Goal: Task Accomplishment & Management: Manage account settings

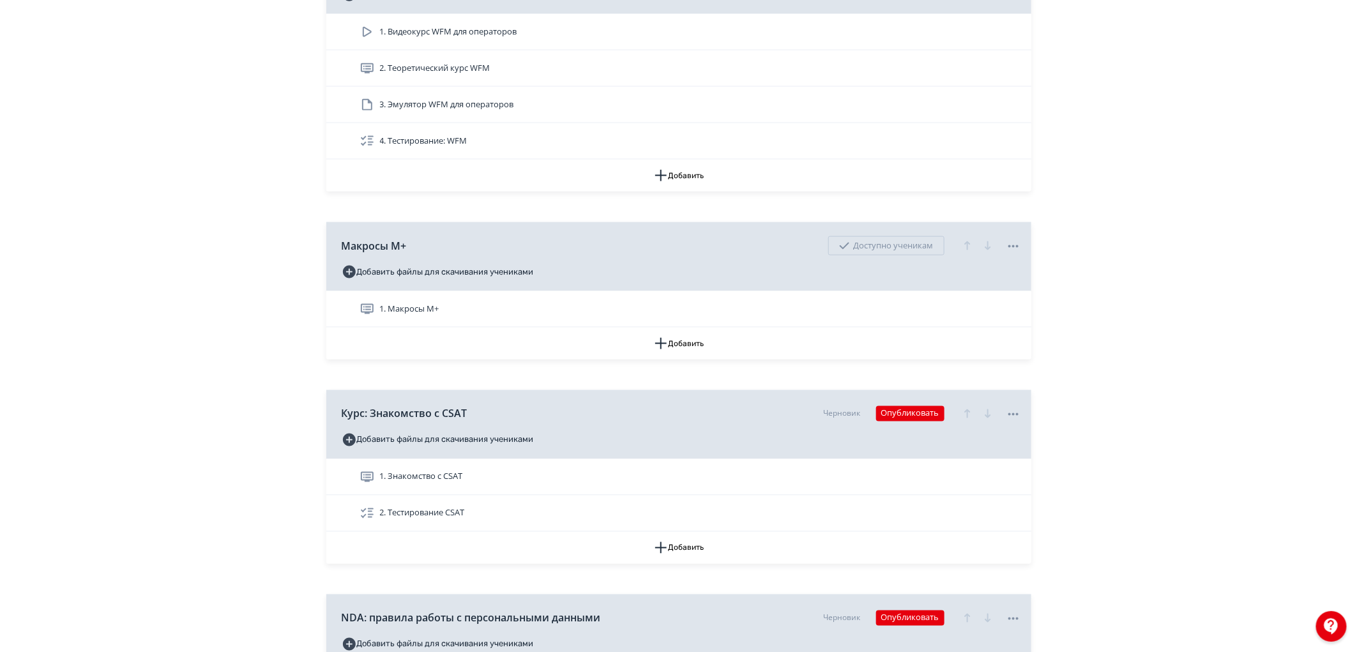
scroll to position [8228, 0]
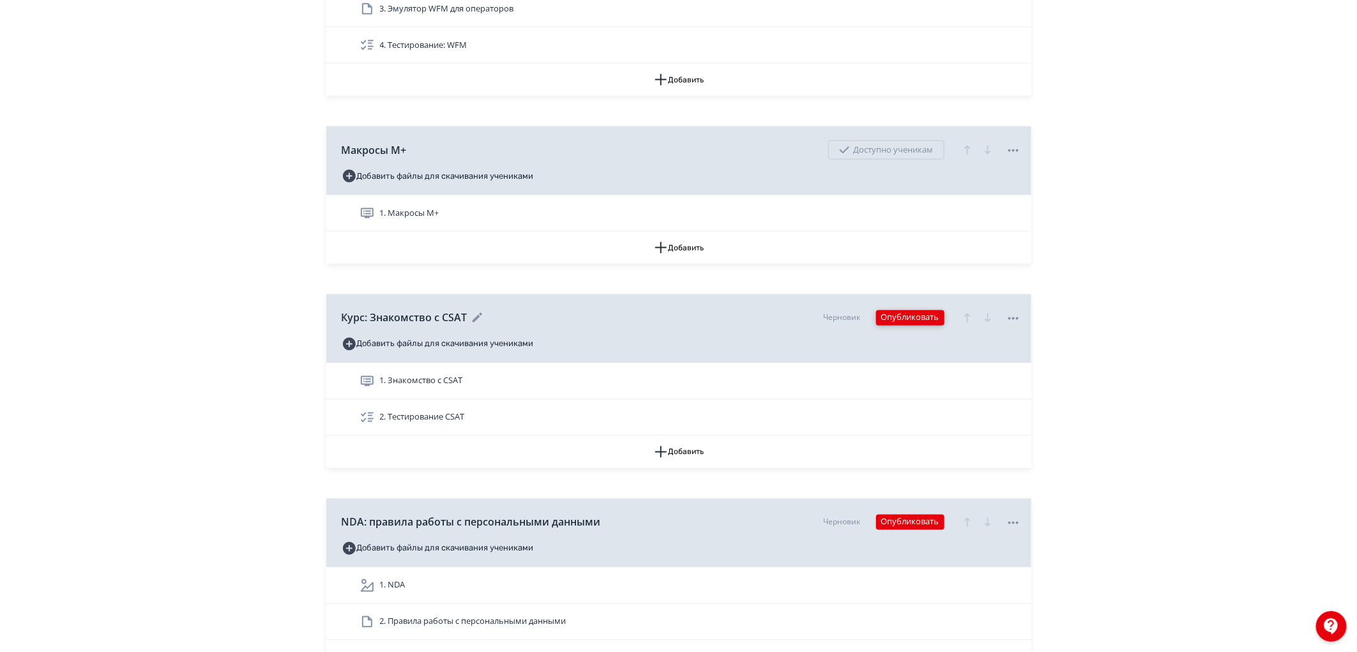
click at [909, 326] on button "Опубликовать" at bounding box center [910, 317] width 68 height 15
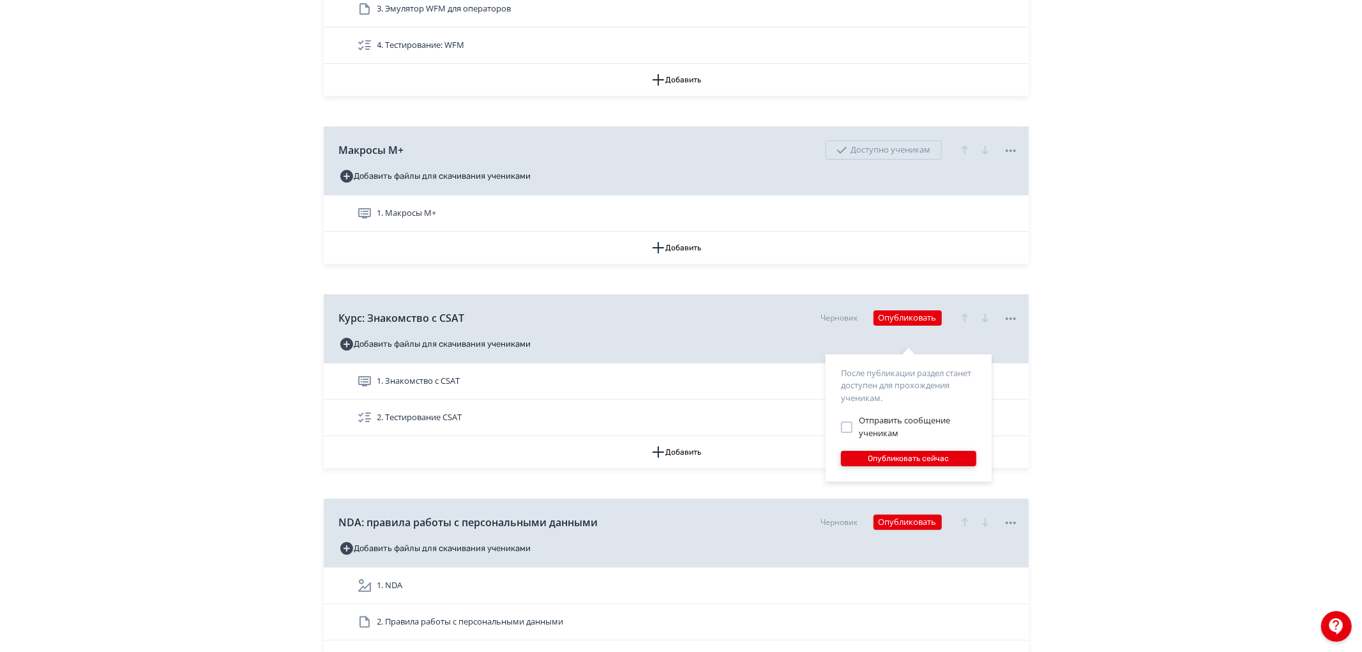
click at [907, 458] on button "Опубликовать сейчас" at bounding box center [908, 458] width 135 height 15
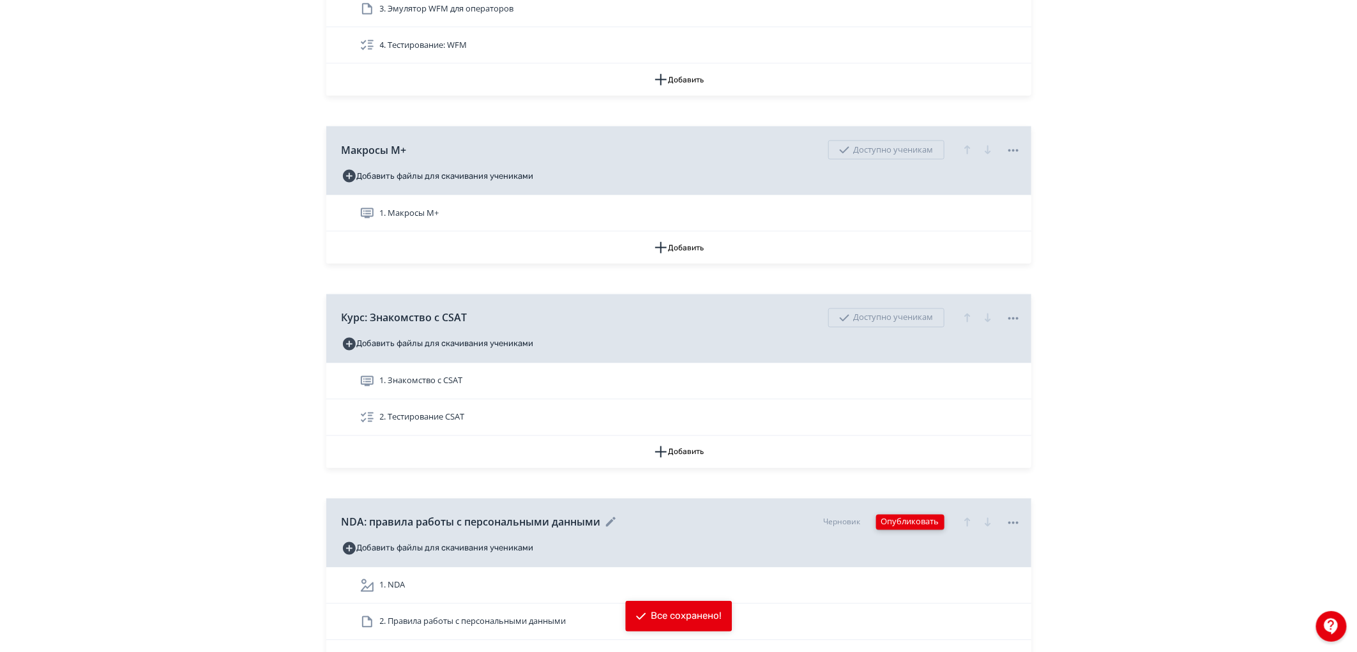
click at [910, 530] on button "Опубликовать" at bounding box center [910, 522] width 68 height 15
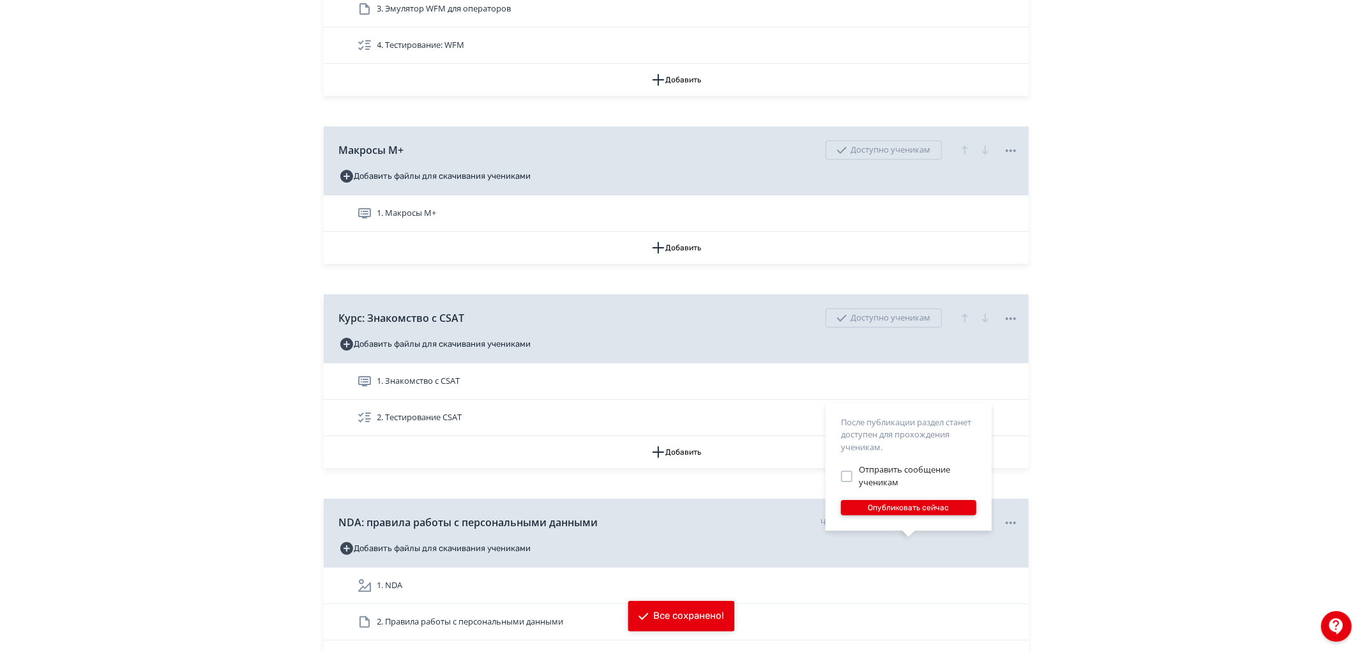
click at [894, 508] on button "Опубликовать сейчас" at bounding box center [908, 507] width 135 height 15
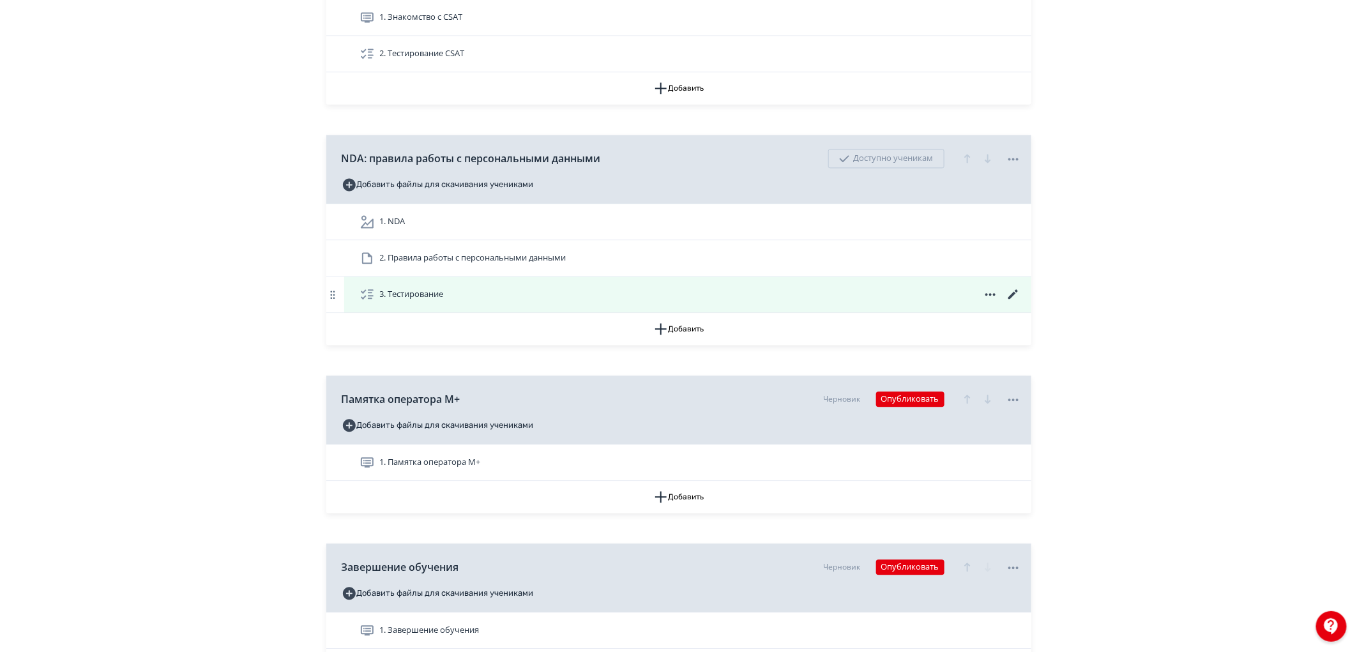
scroll to position [8680, 0]
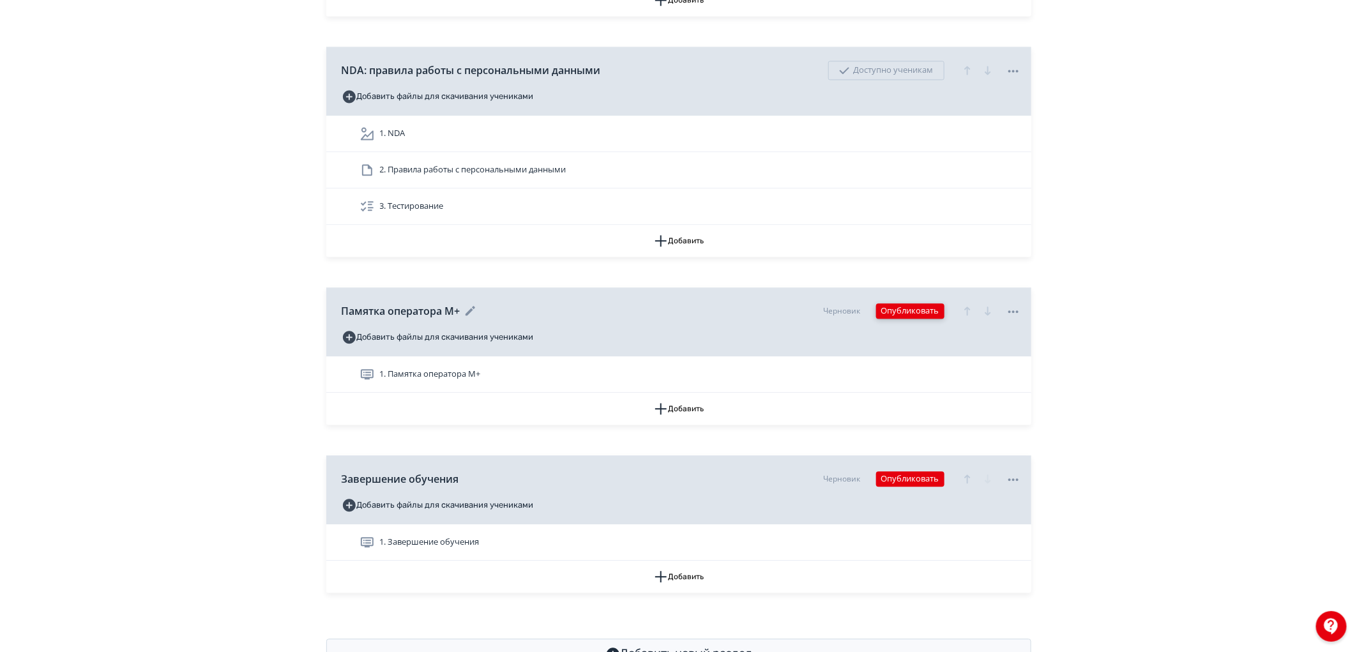
click at [914, 319] on button "Опубликовать" at bounding box center [910, 310] width 68 height 15
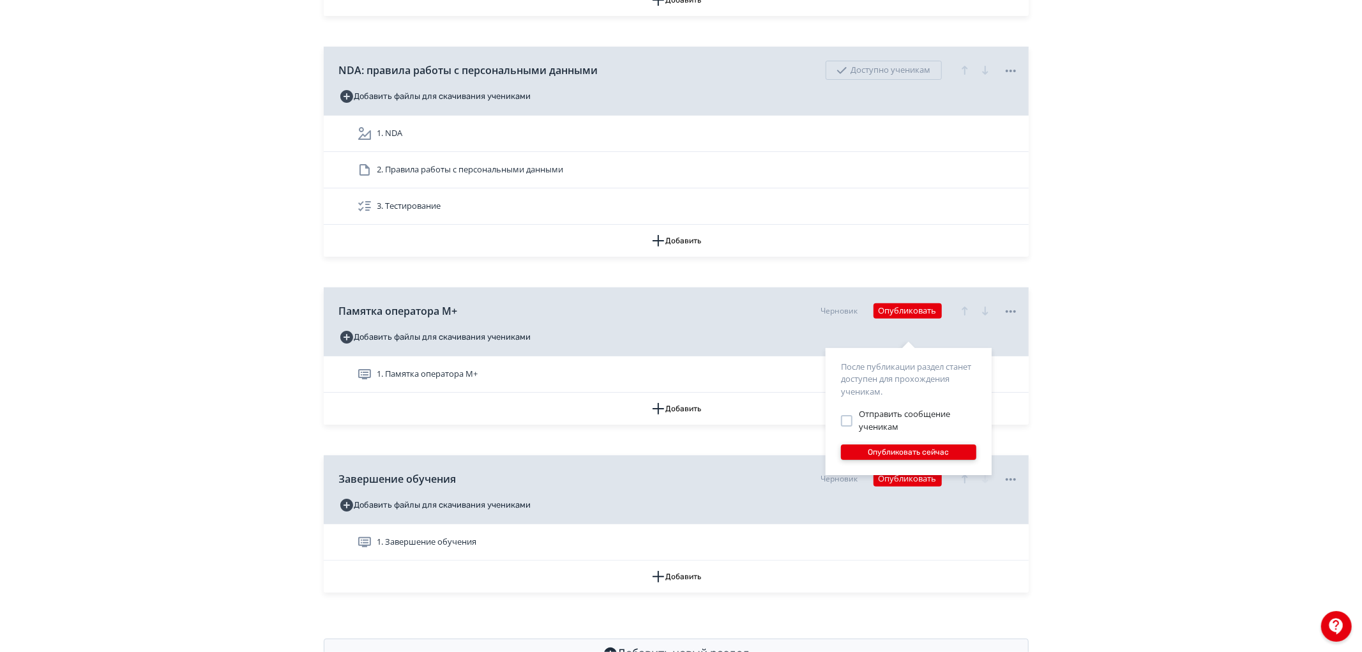
click at [886, 450] on button "Опубликовать сейчас" at bounding box center [908, 451] width 135 height 15
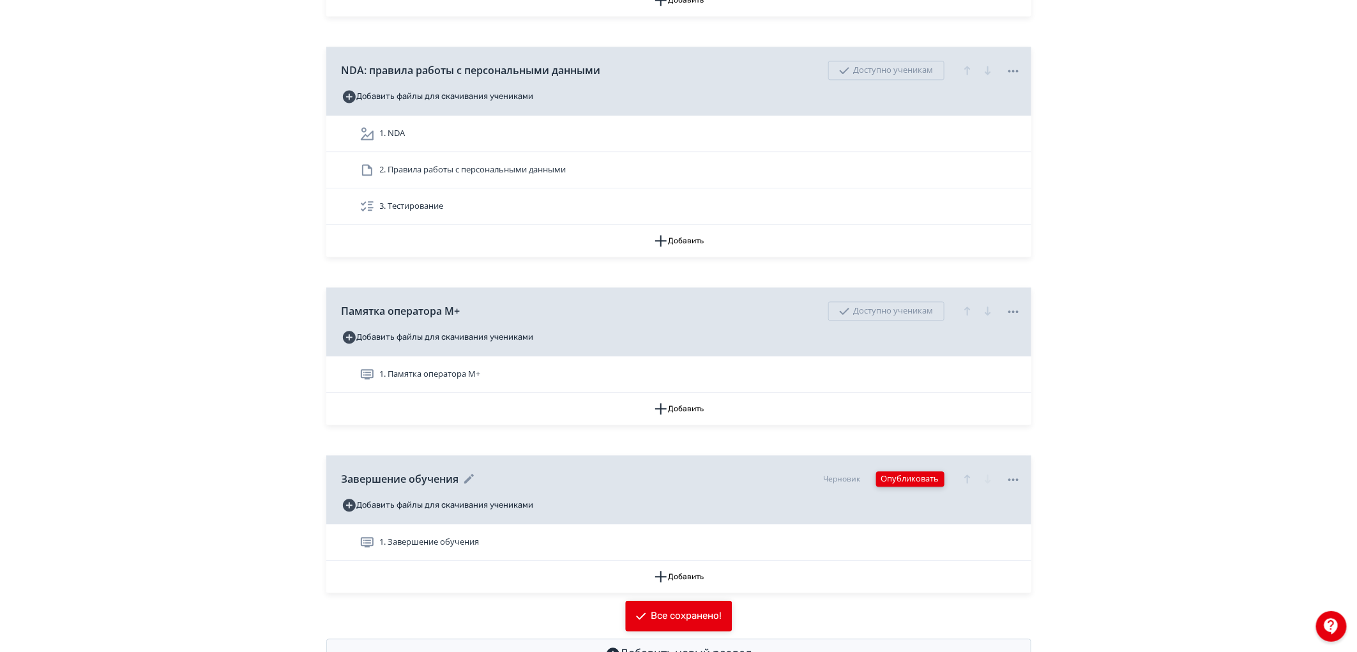
click at [902, 486] on button "Опубликовать" at bounding box center [910, 478] width 68 height 15
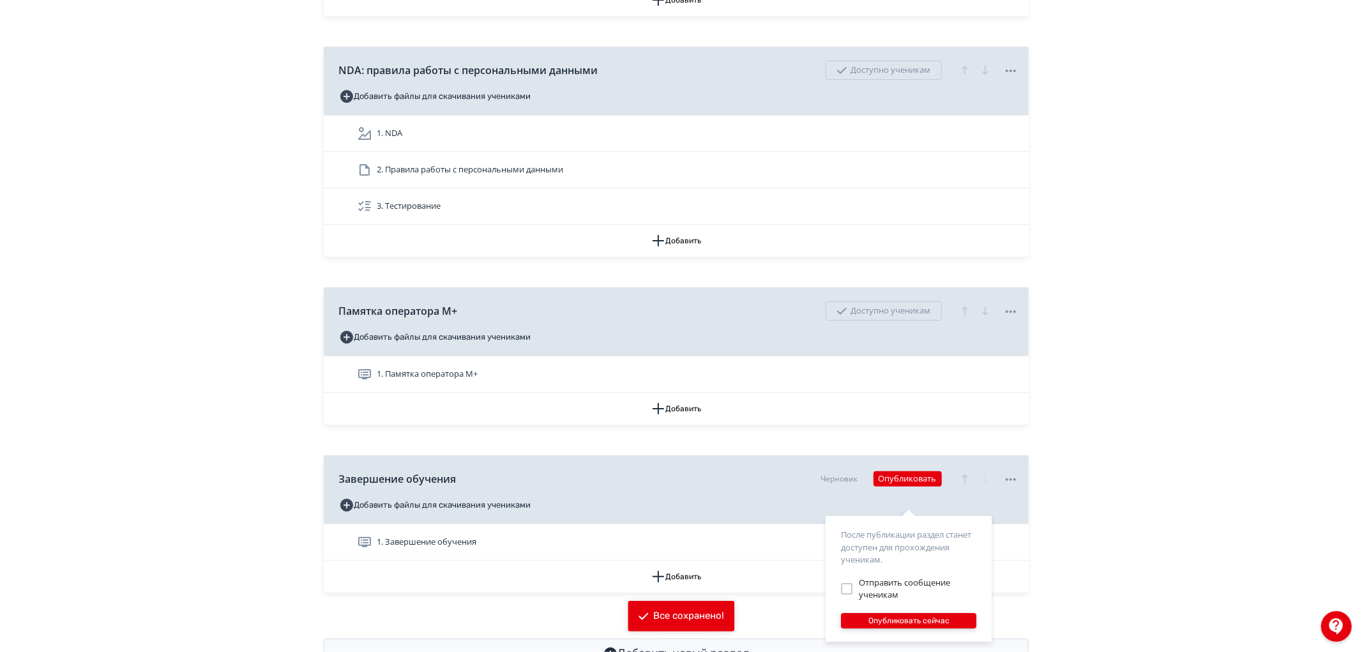
click at [897, 624] on button "Опубликовать сейчас" at bounding box center [908, 620] width 135 height 15
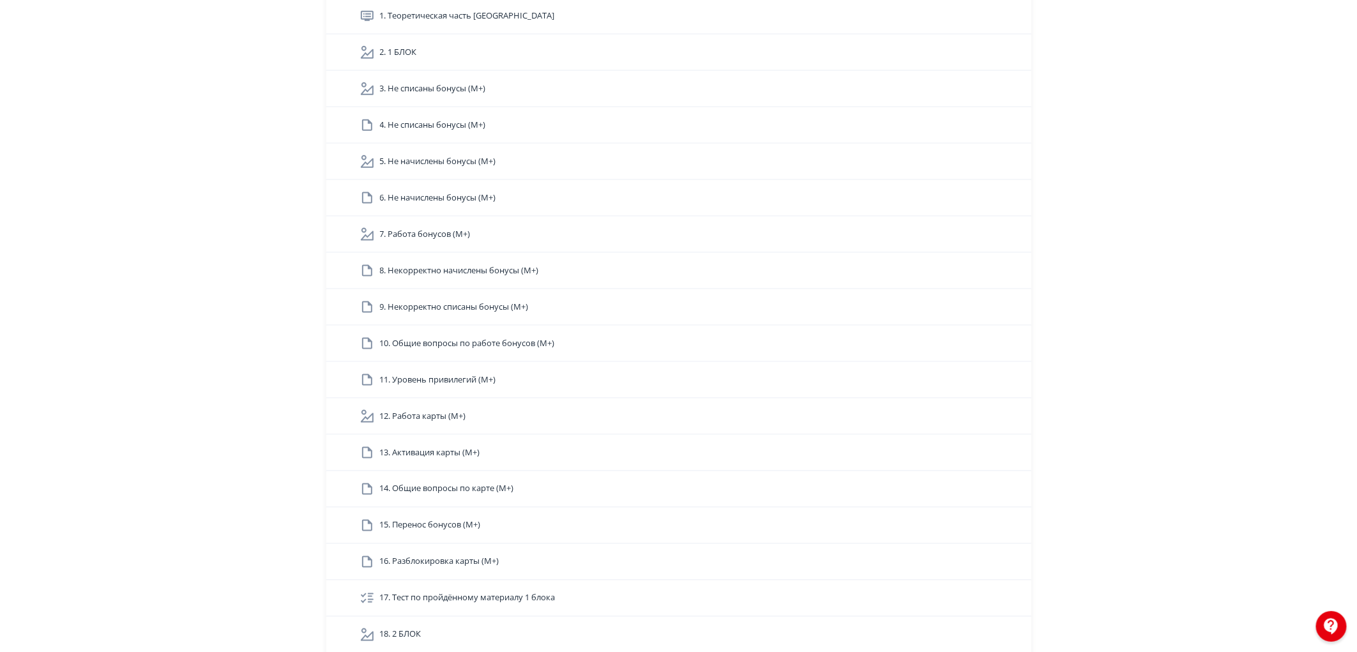
scroll to position [3076, 0]
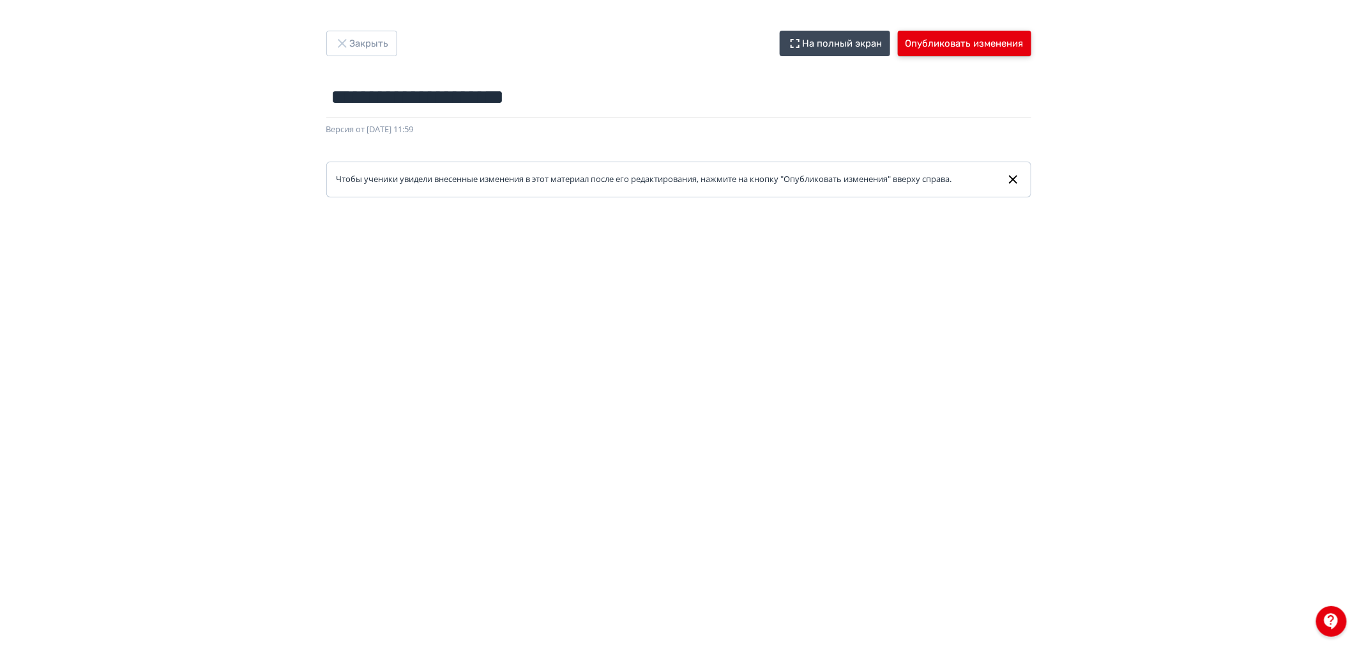
click at [971, 45] on button "Опубликовать изменения" at bounding box center [964, 44] width 133 height 26
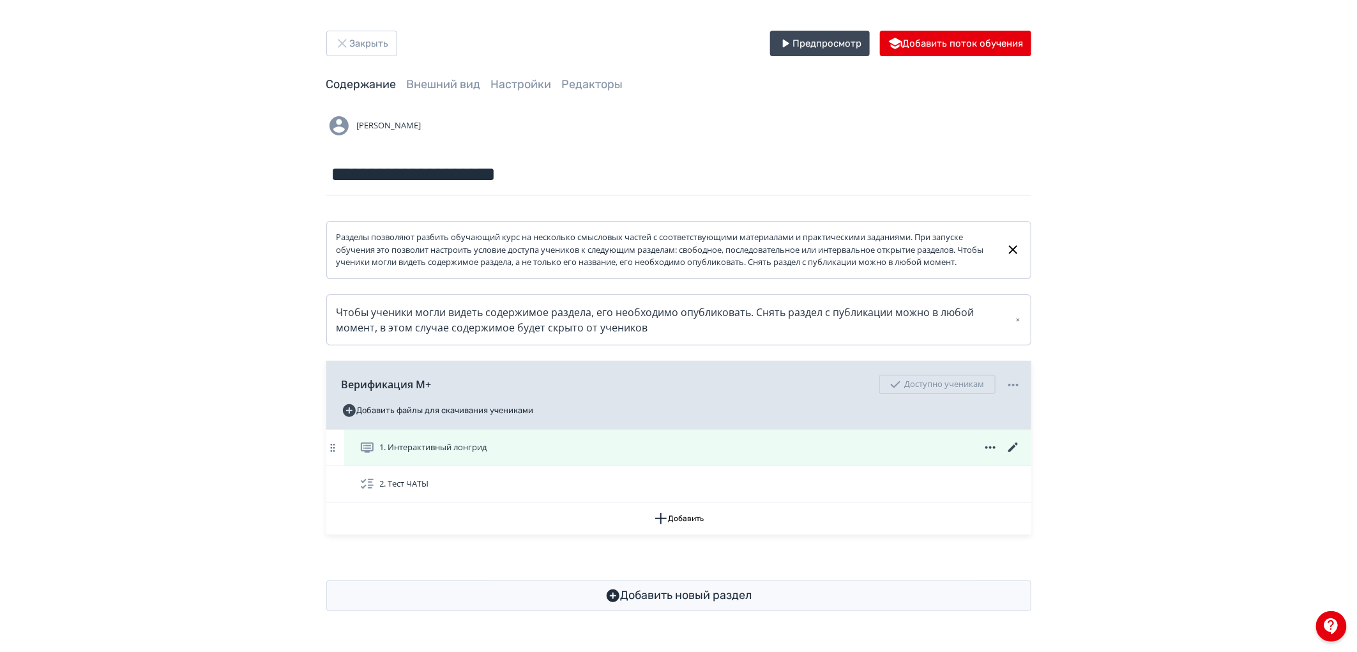
click at [1007, 455] on icon at bounding box center [1013, 447] width 15 height 15
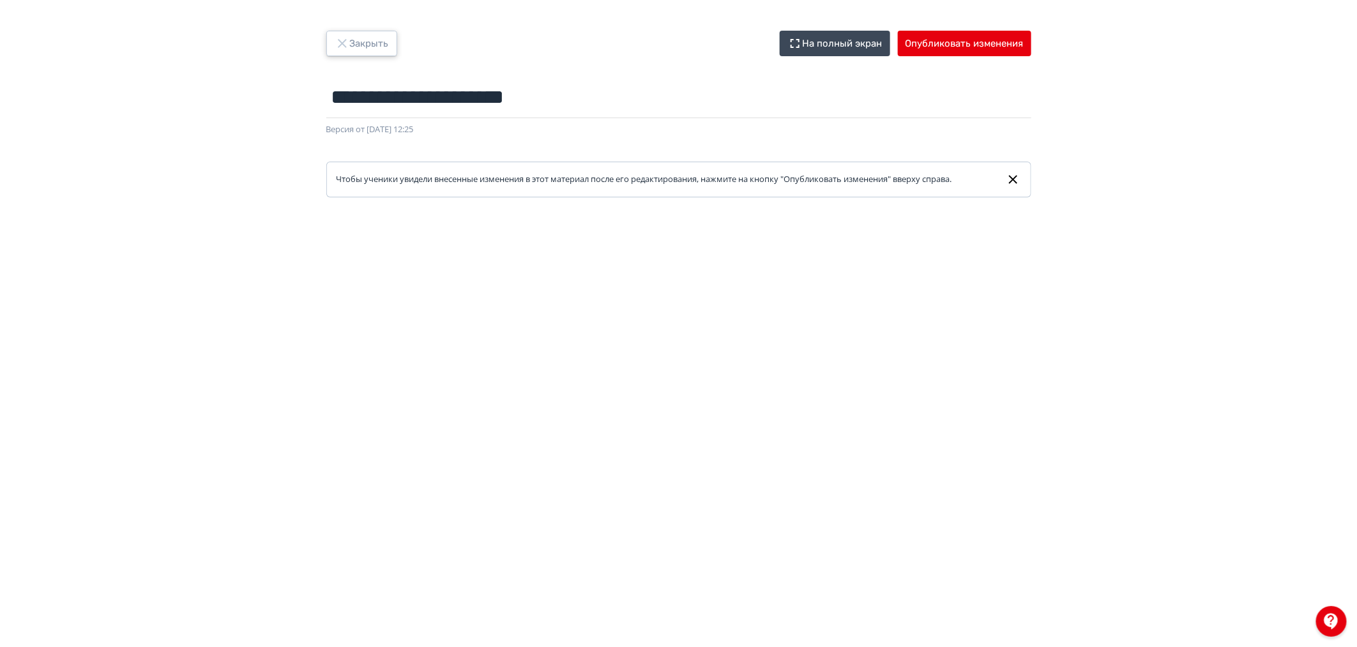
click at [359, 46] on button "Закрыть" at bounding box center [361, 44] width 71 height 26
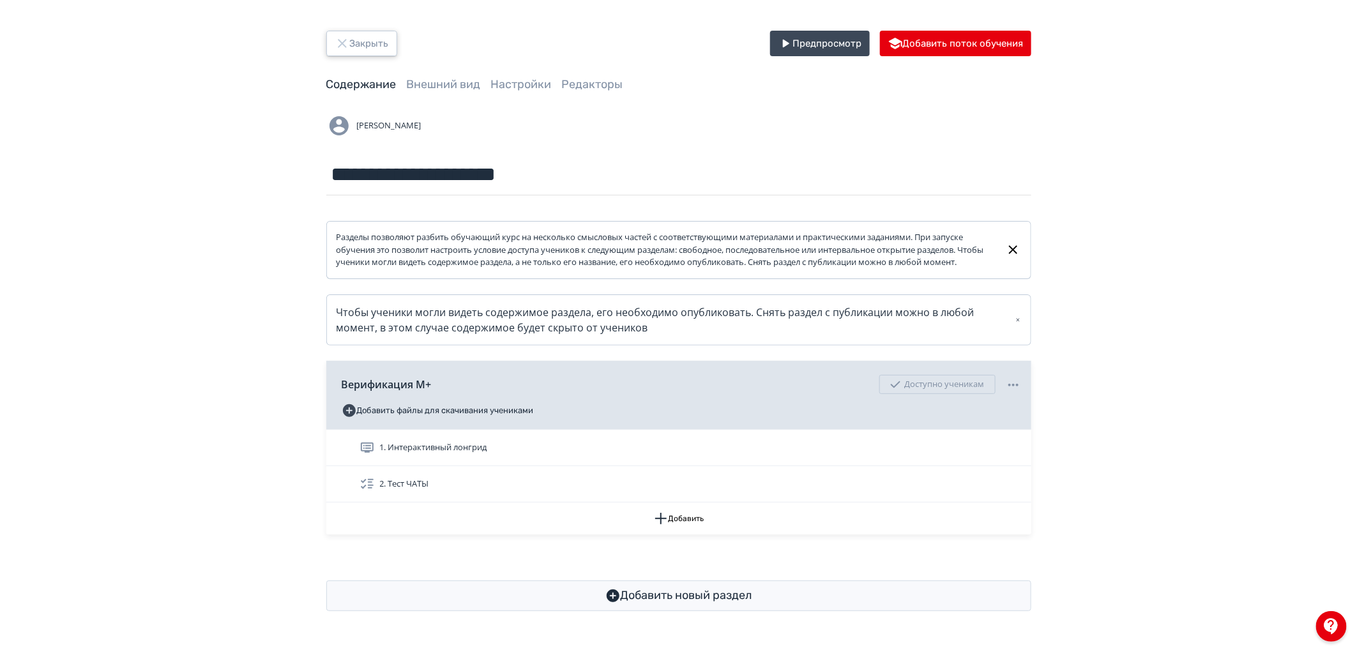
click at [354, 46] on button "Закрыть" at bounding box center [361, 44] width 71 height 26
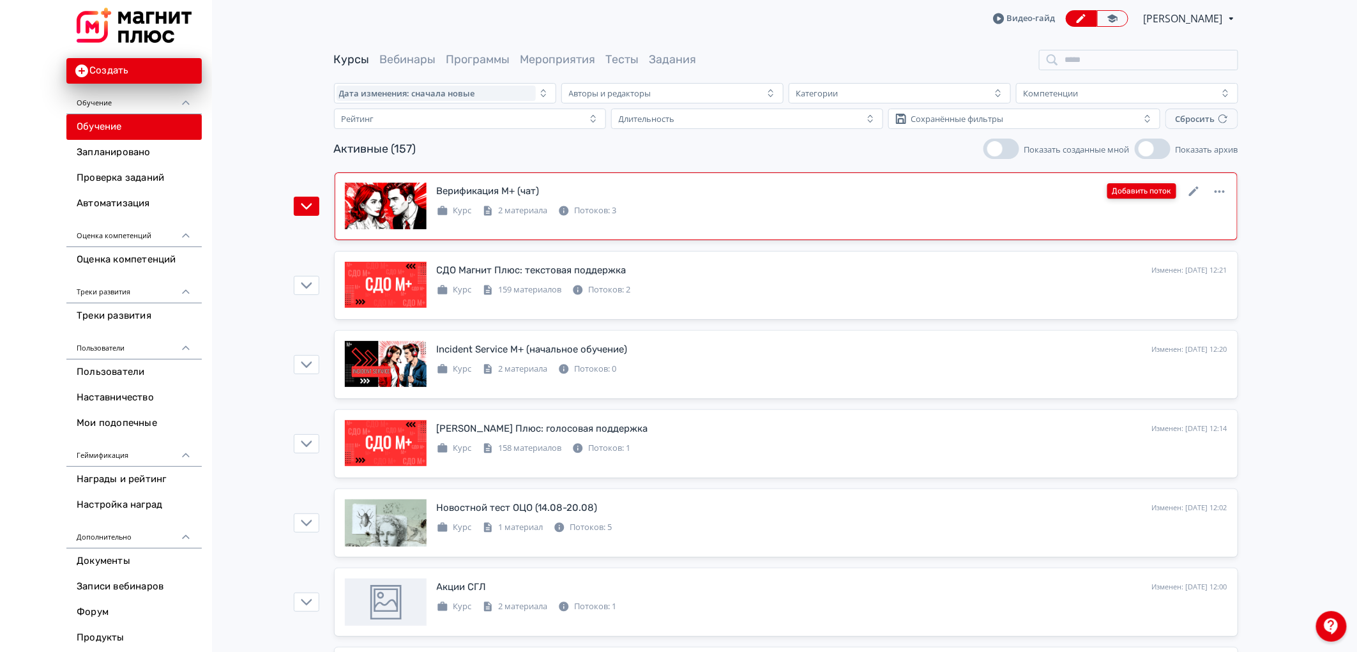
click at [1143, 192] on button "Добавить поток" at bounding box center [1141, 190] width 69 height 15
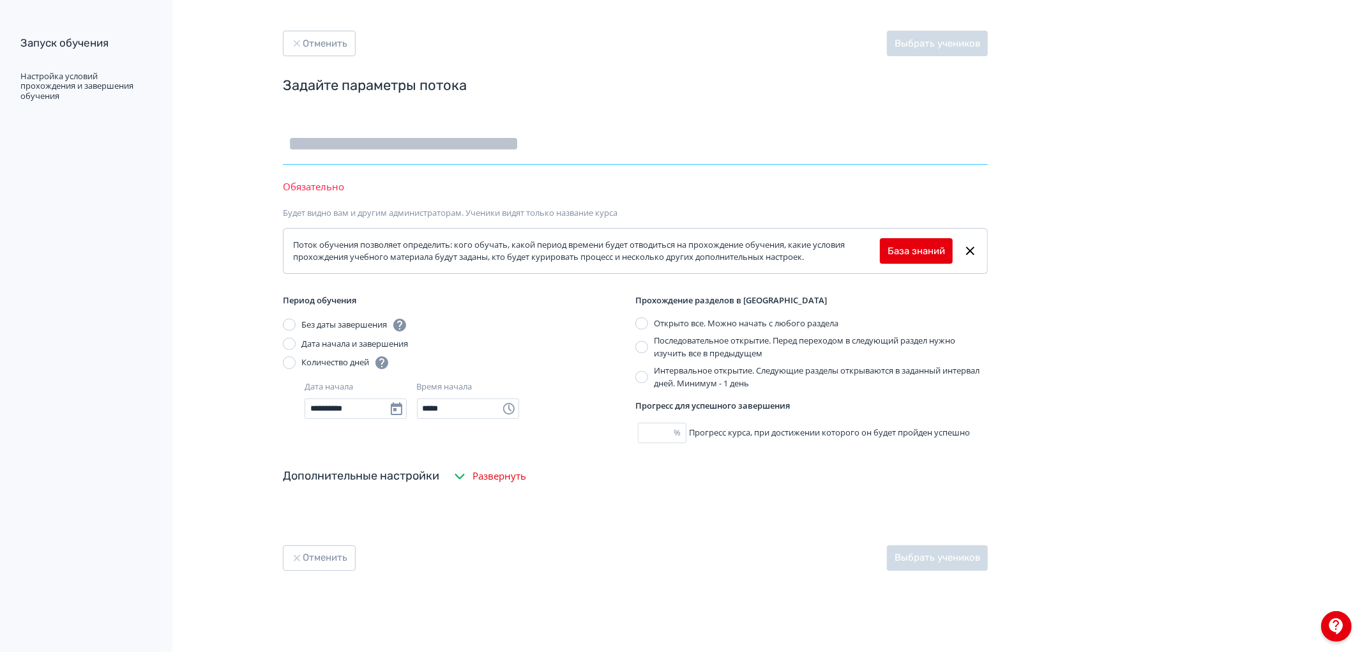
click at [385, 150] on input "text" at bounding box center [635, 143] width 705 height 41
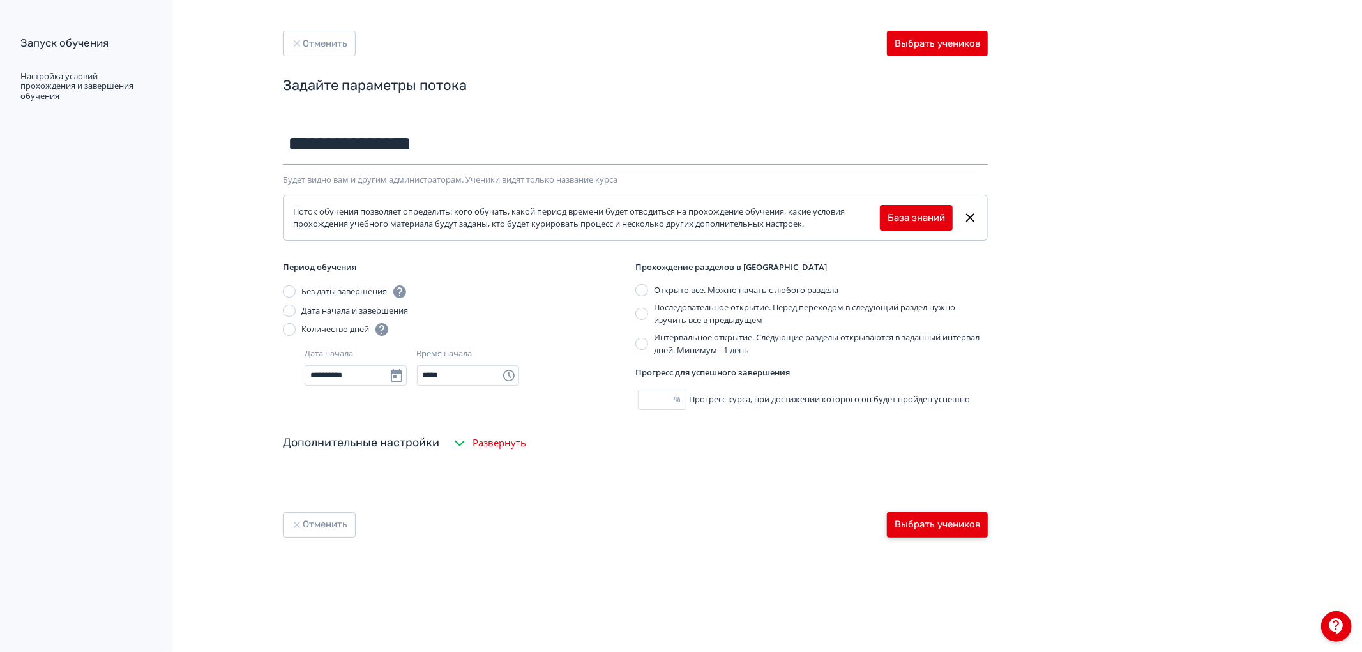
type input "**********"
click at [956, 519] on button "Выбрать учеников" at bounding box center [937, 525] width 101 height 26
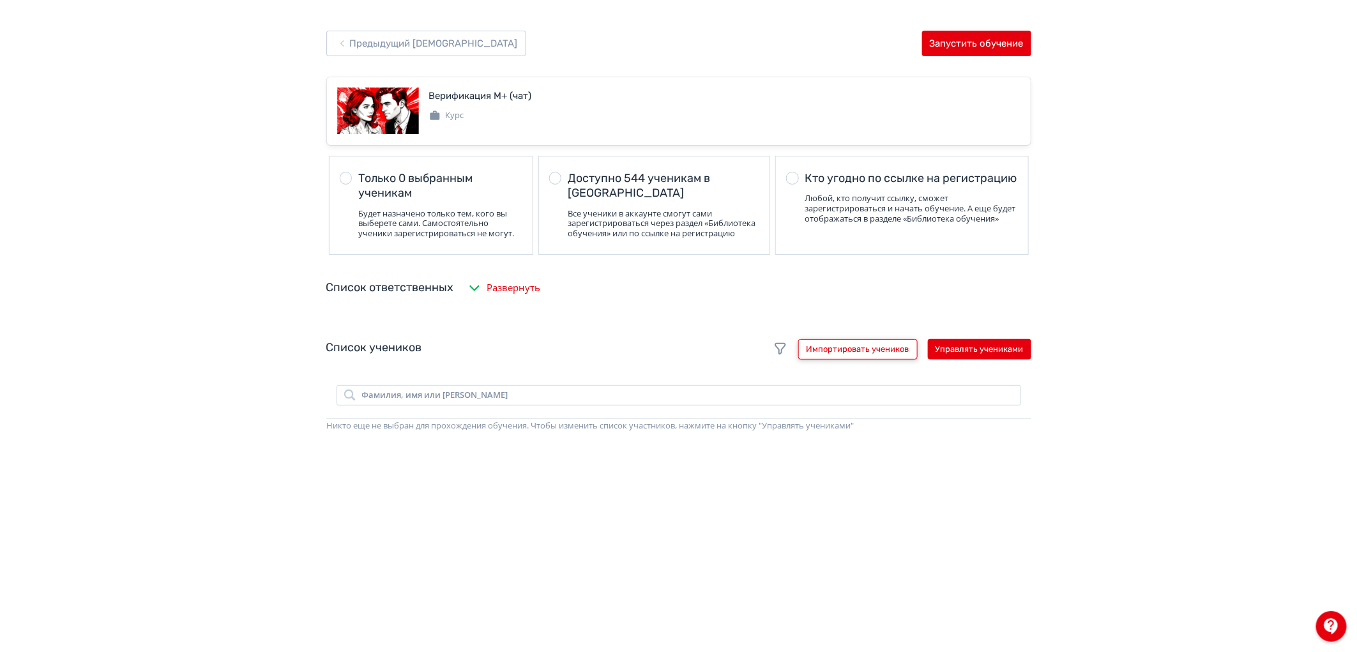
click at [840, 354] on button "Импортировать учеников" at bounding box center [857, 349] width 119 height 20
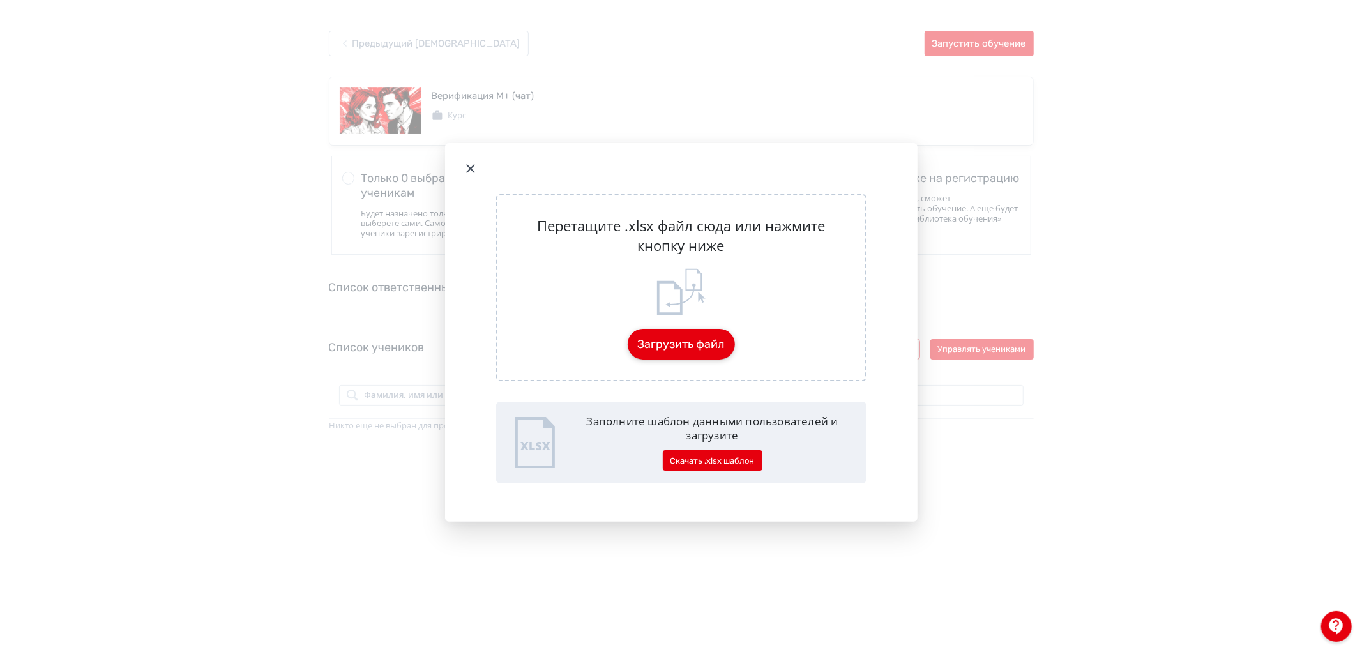
click at [682, 340] on button "Загрузить файл" at bounding box center [681, 344] width 107 height 31
click at [682, 349] on button "Загрузить файл" at bounding box center [681, 344] width 107 height 31
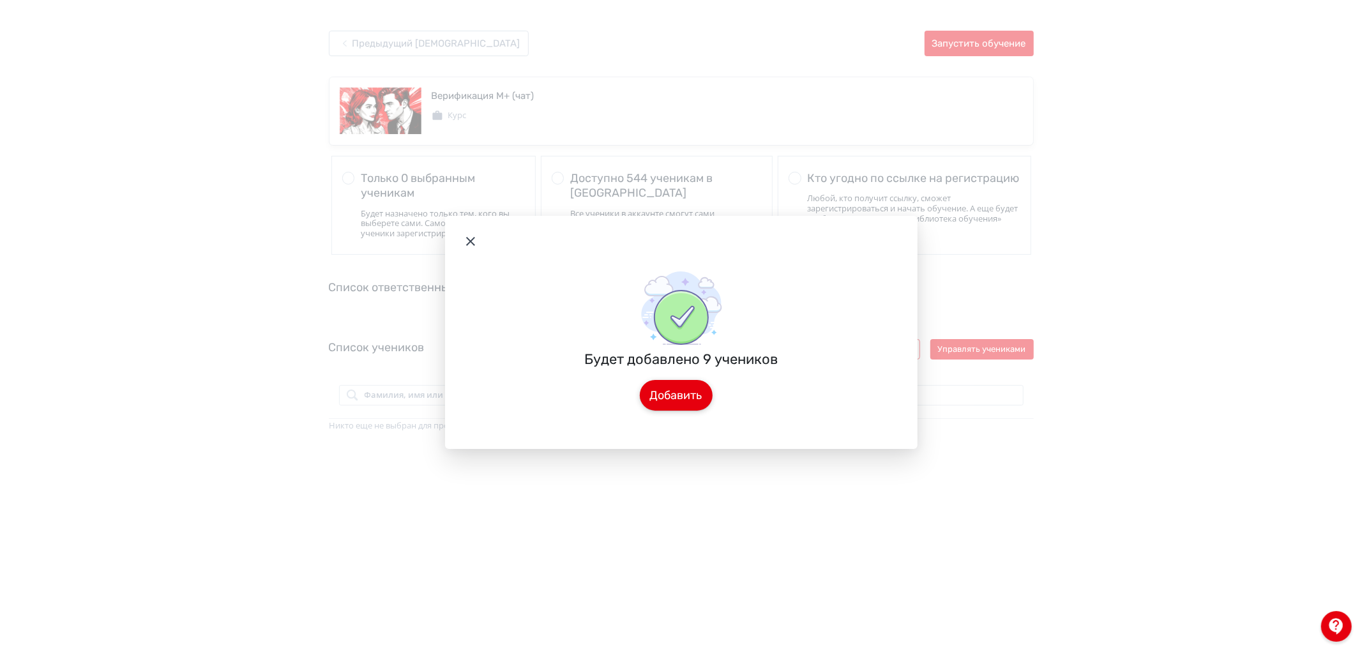
click at [674, 394] on button "Добавить" at bounding box center [676, 395] width 73 height 31
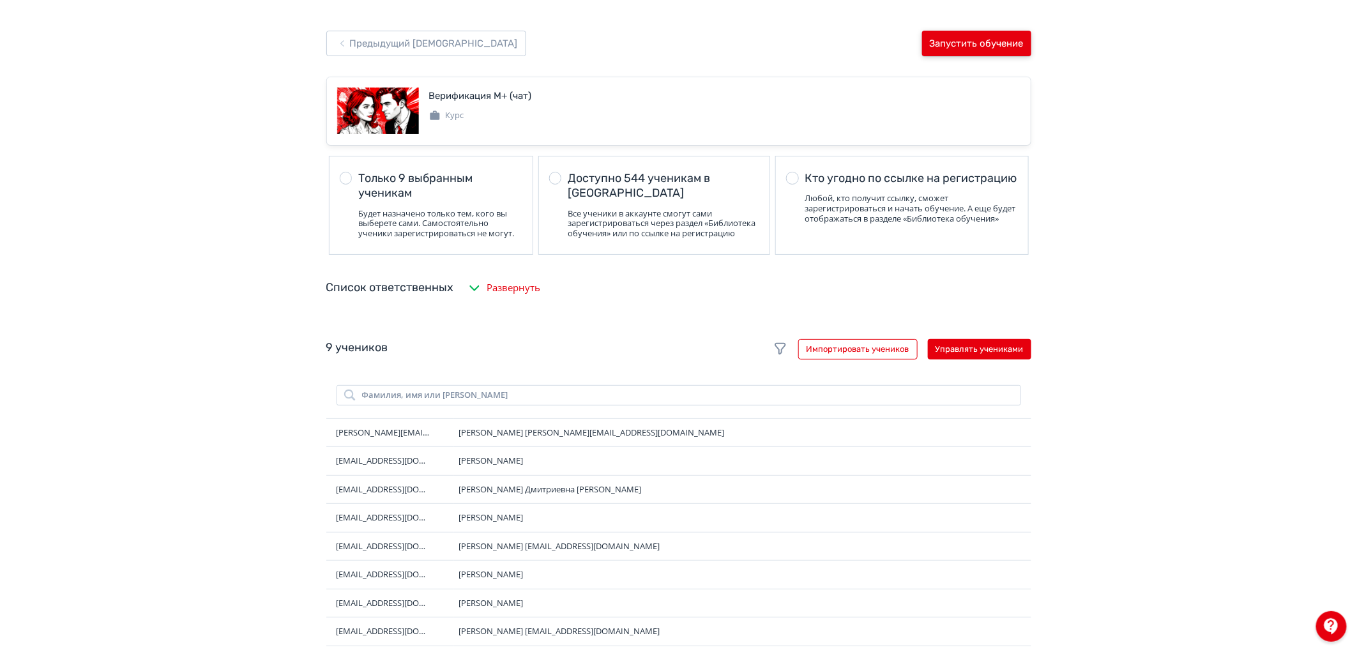
click at [998, 35] on button "Запустить обучение" at bounding box center [976, 44] width 109 height 26
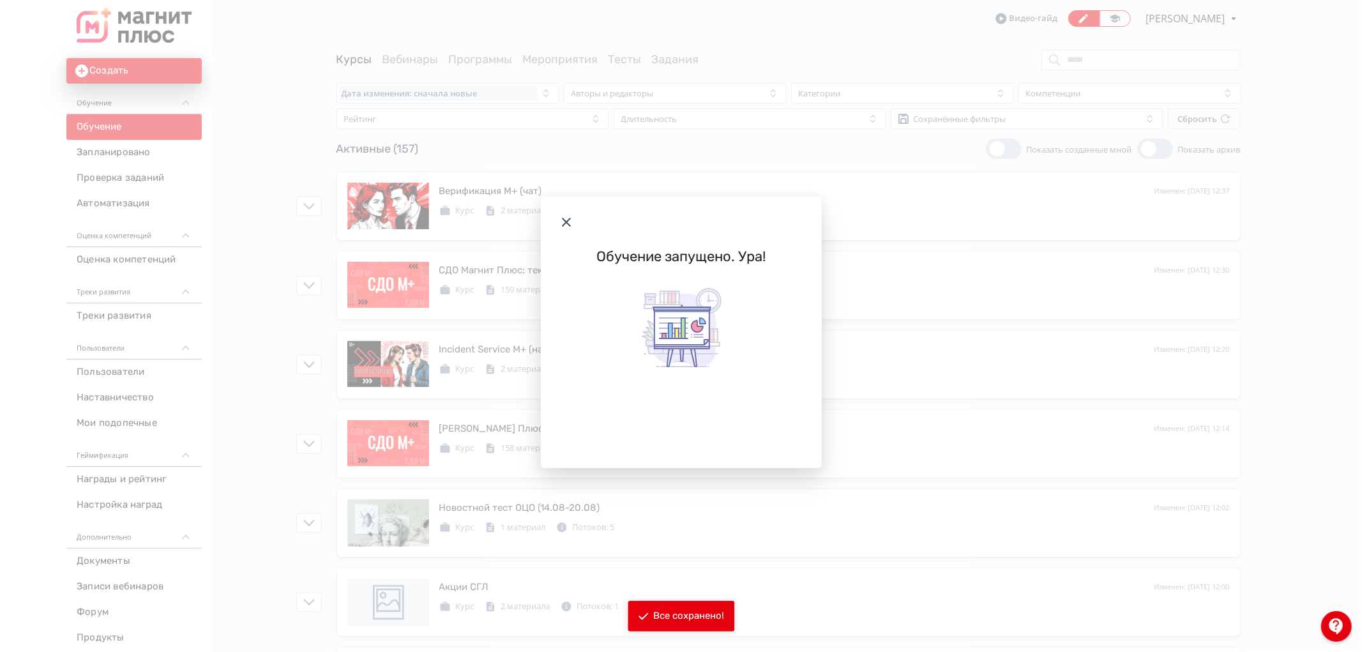
click at [566, 224] on icon "Modal" at bounding box center [566, 222] width 15 height 15
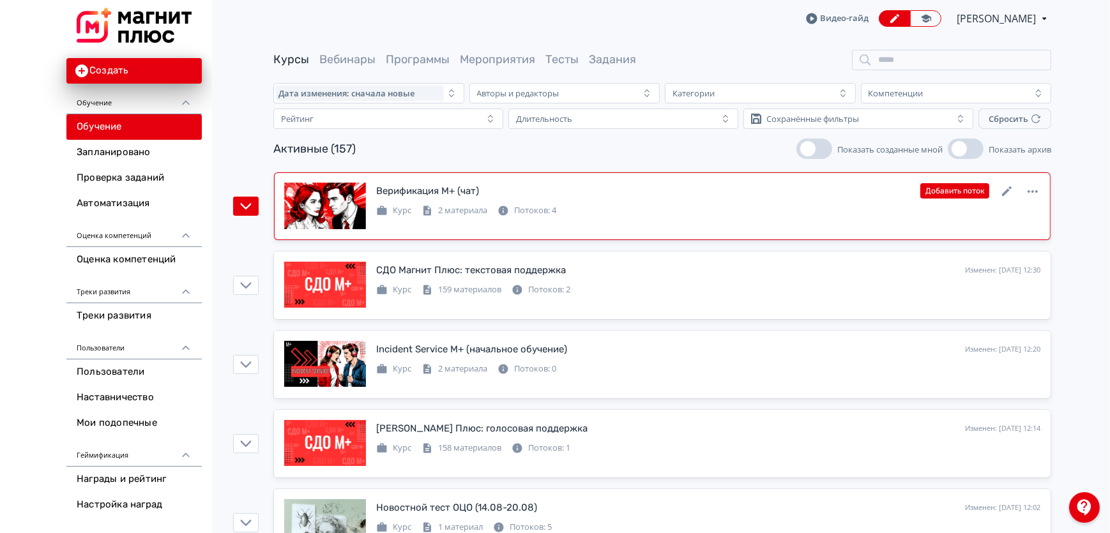
click at [515, 214] on div "Потоков: 4" at bounding box center [526, 210] width 59 height 13
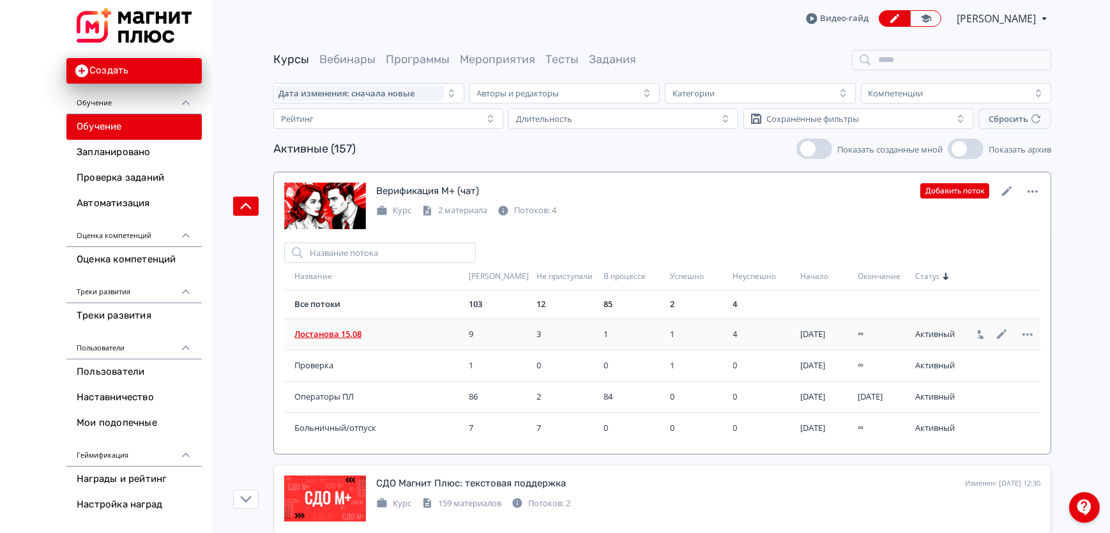
click at [319, 336] on span "Лостанова 15.08" at bounding box center [378, 334] width 169 height 13
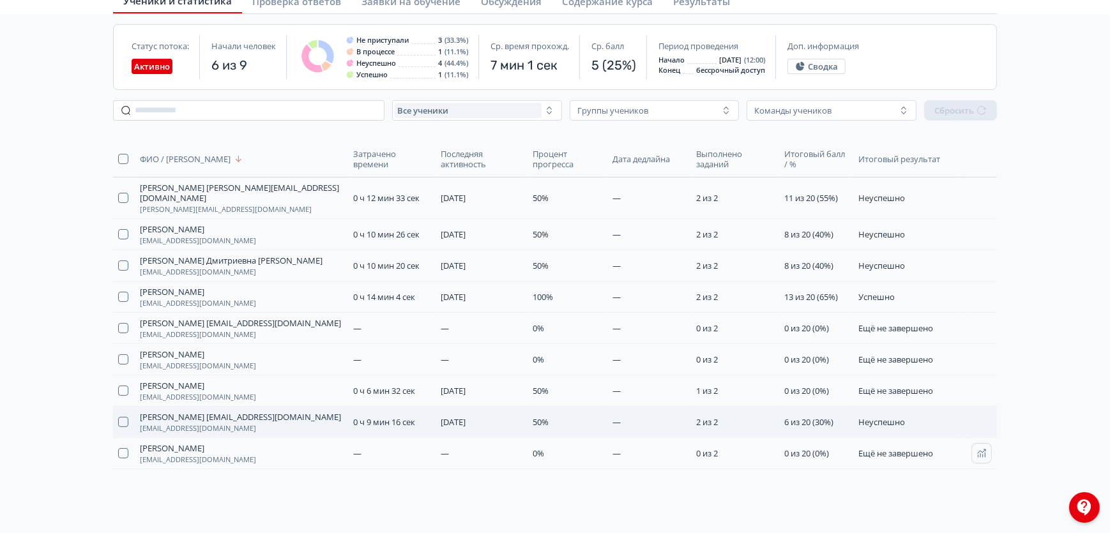
scroll to position [116, 0]
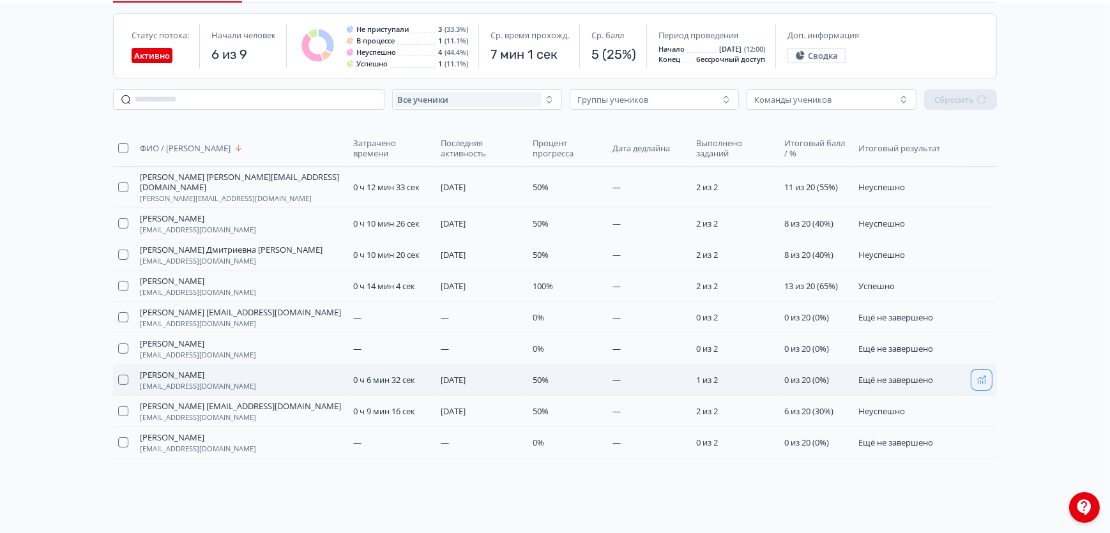
click at [983, 379] on icon "button" at bounding box center [981, 380] width 10 height 10
